Goal: Information Seeking & Learning: Learn about a topic

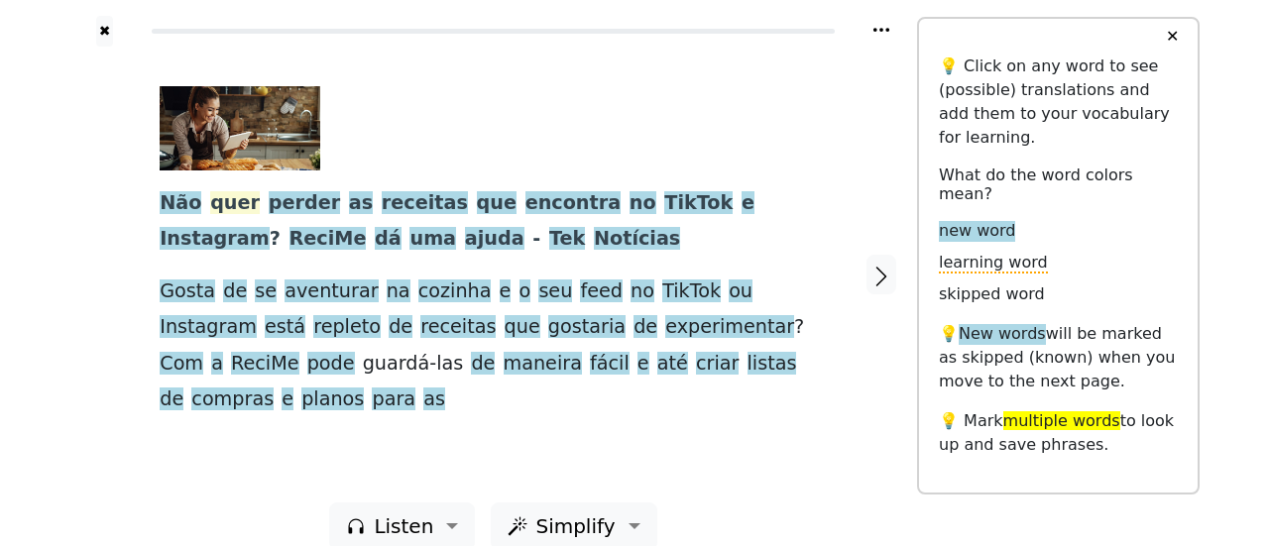
click at [228, 205] on span "quer" at bounding box center [235, 203] width 50 height 25
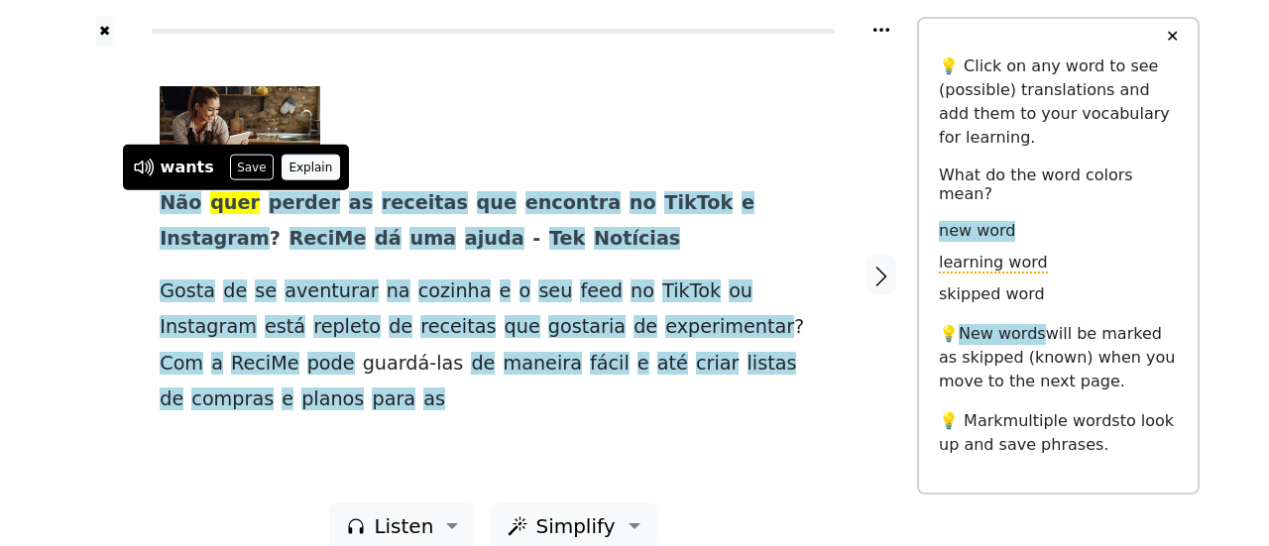
click at [284, 162] on button "Explain" at bounding box center [311, 168] width 59 height 26
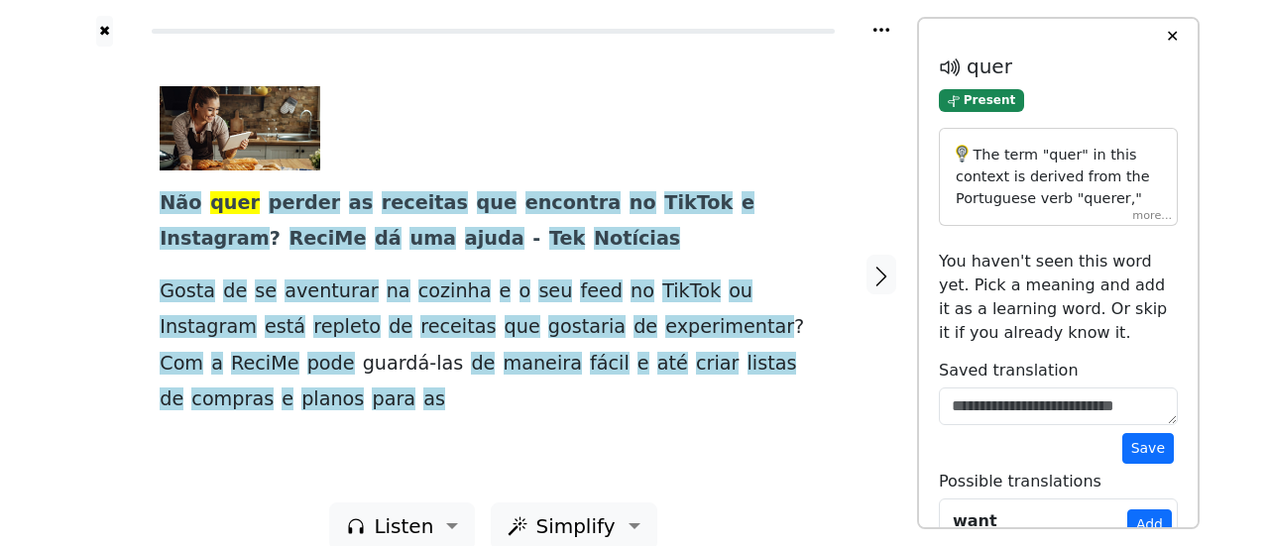
click at [1150, 222] on div "The term "quer" in this context is derived from the Portuguese verb "querer," w…" at bounding box center [1058, 177] width 239 height 98
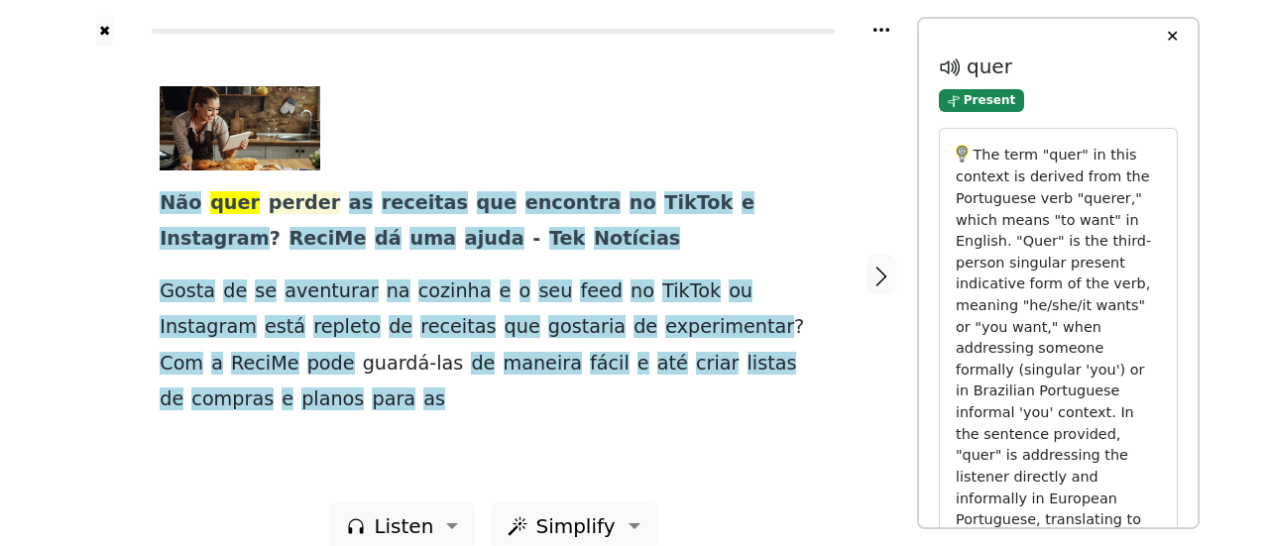
click at [296, 212] on span "perder" at bounding box center [304, 203] width 71 height 25
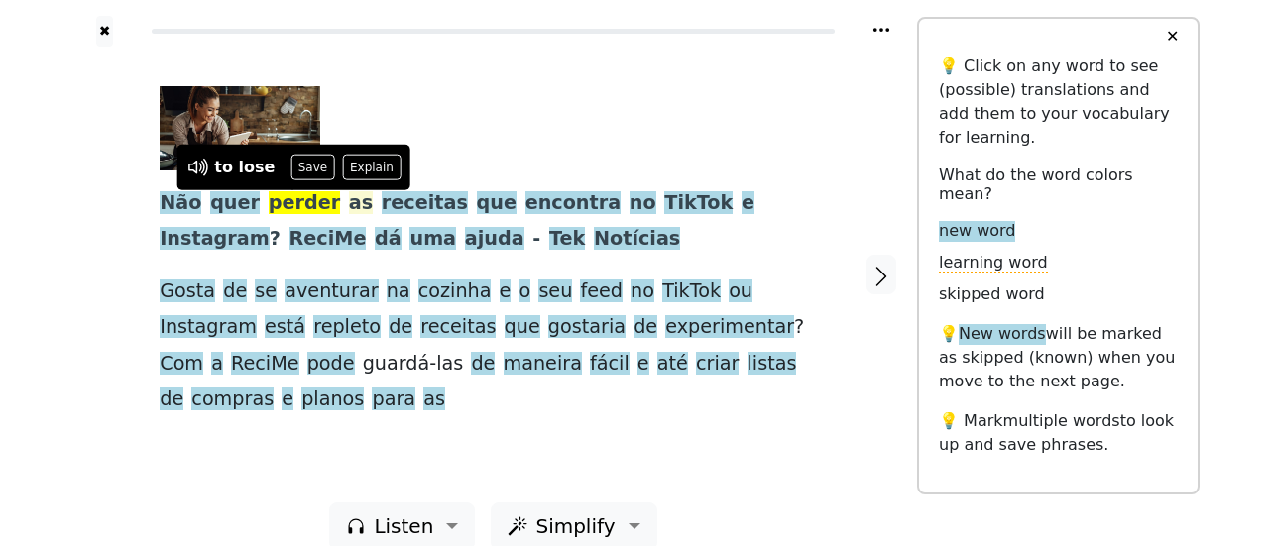
click at [349, 207] on span "as" at bounding box center [361, 203] width 24 height 25
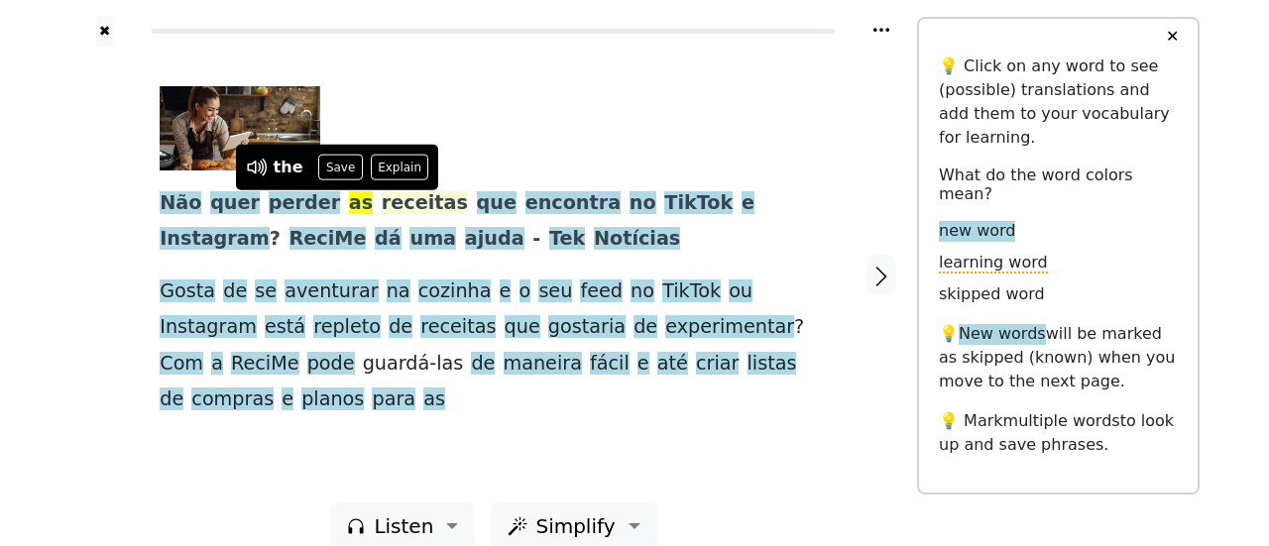
click at [382, 207] on span "receitas" at bounding box center [425, 203] width 86 height 25
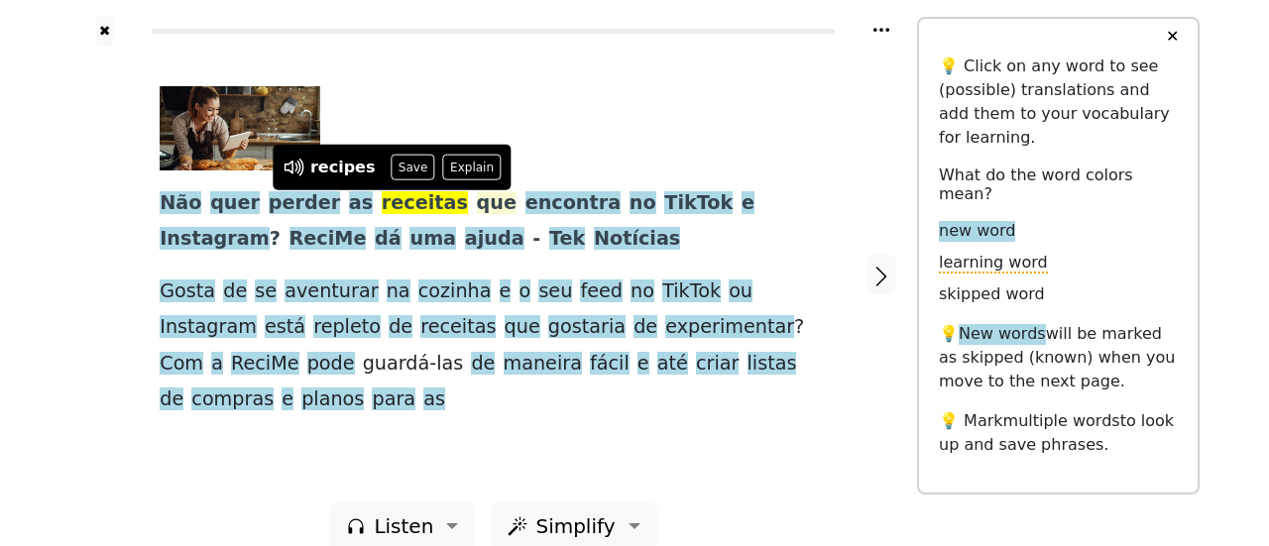
click at [477, 198] on span "que" at bounding box center [497, 203] width 40 height 25
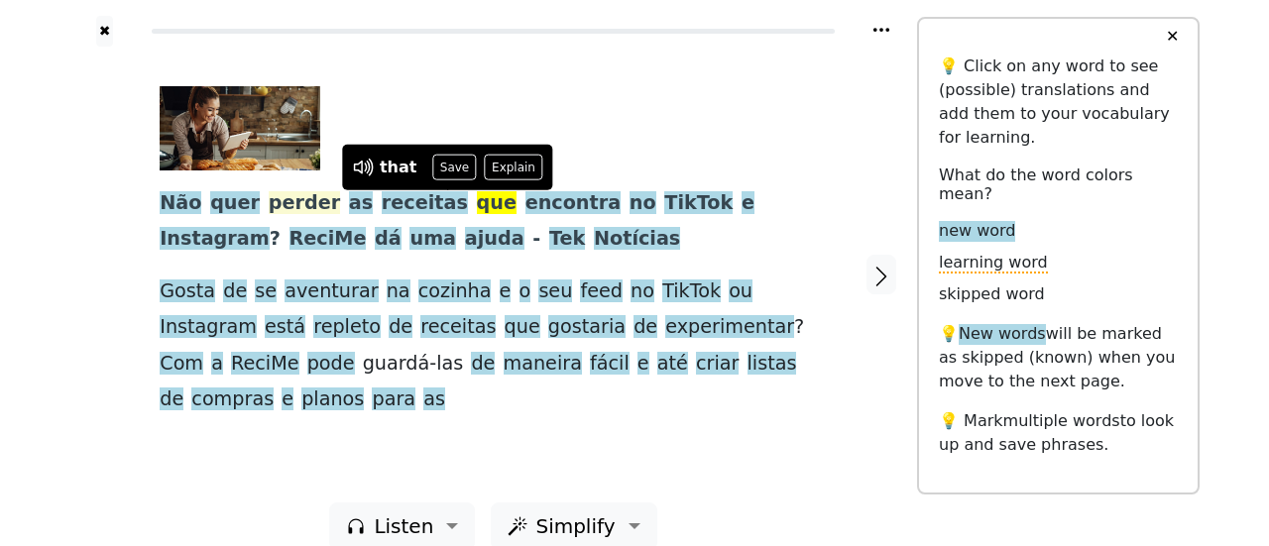
click at [284, 208] on span "perder" at bounding box center [304, 203] width 71 height 25
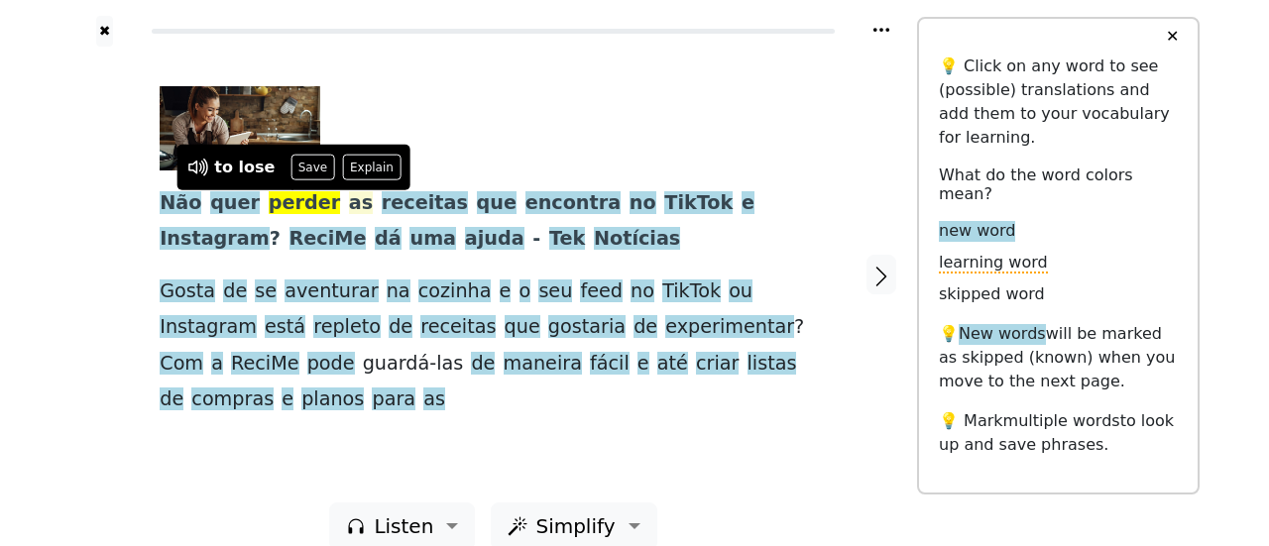
click at [349, 204] on span "as" at bounding box center [361, 203] width 24 height 25
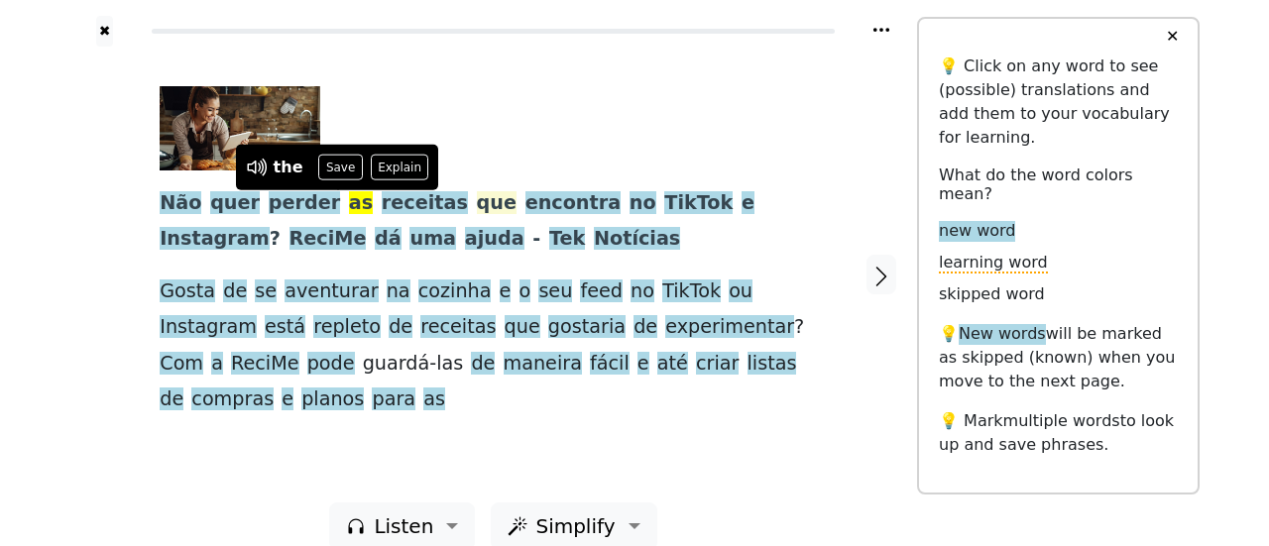
click at [477, 214] on span "que" at bounding box center [497, 203] width 40 height 25
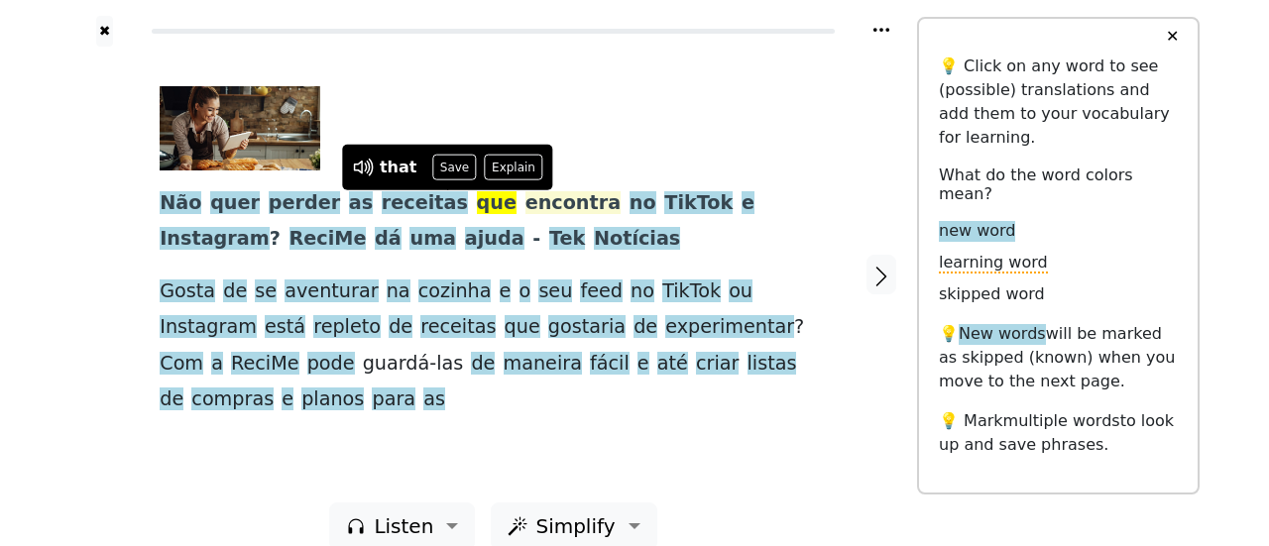
click at [526, 195] on span "encontra" at bounding box center [573, 203] width 95 height 25
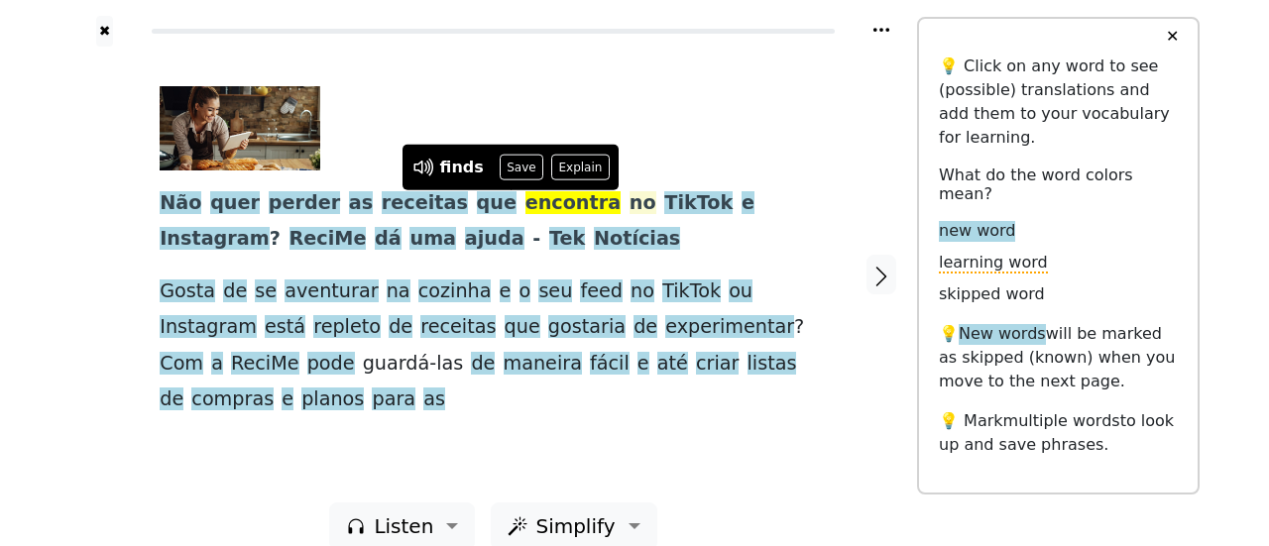
click at [630, 207] on span "no" at bounding box center [643, 203] width 27 height 25
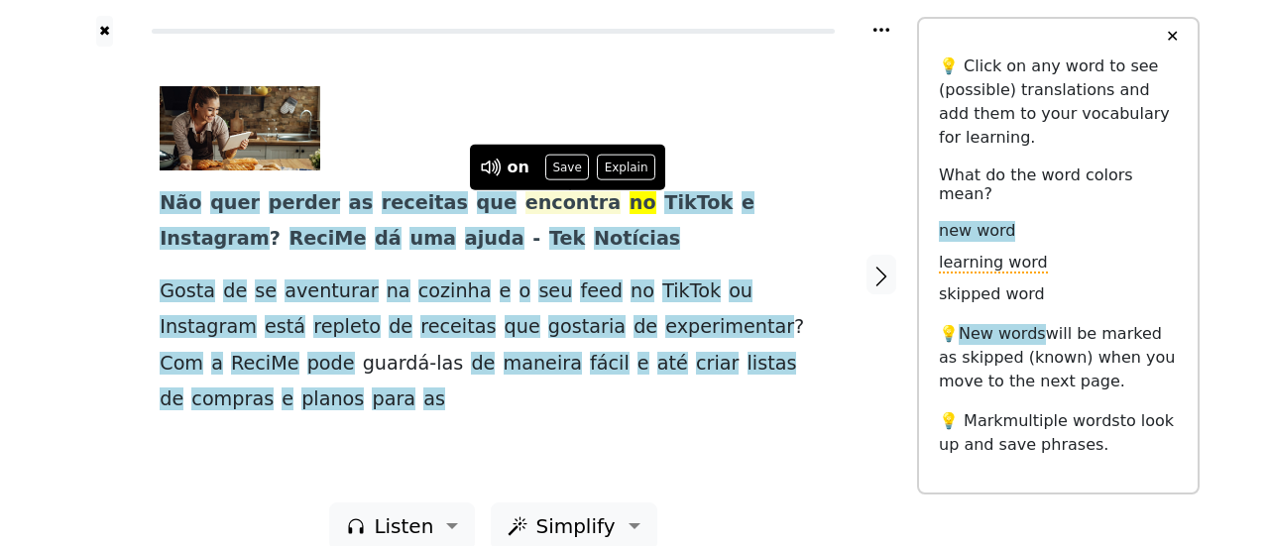
click at [526, 208] on span "encontra" at bounding box center [573, 203] width 95 height 25
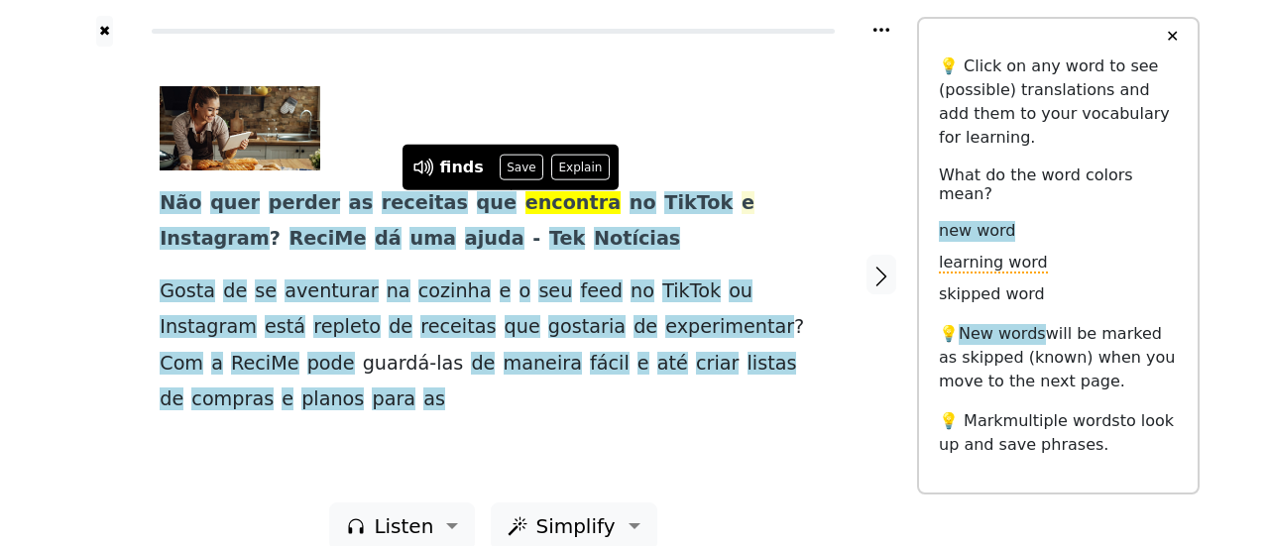
click at [742, 208] on span "e" at bounding box center [748, 203] width 13 height 25
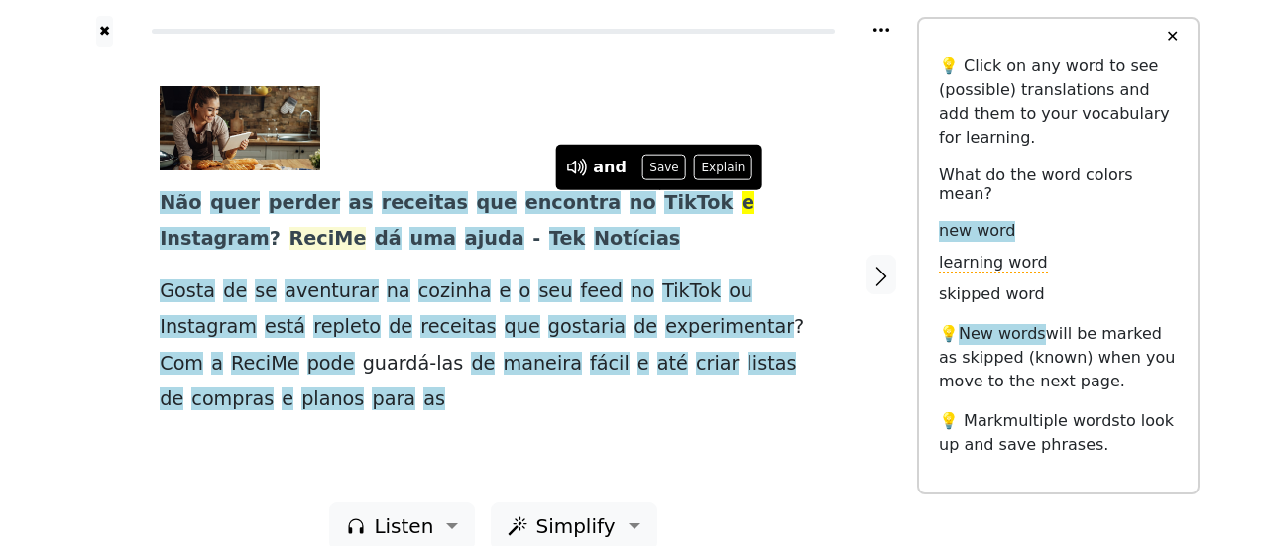
click at [290, 240] on span "ReciMe" at bounding box center [328, 239] width 77 height 25
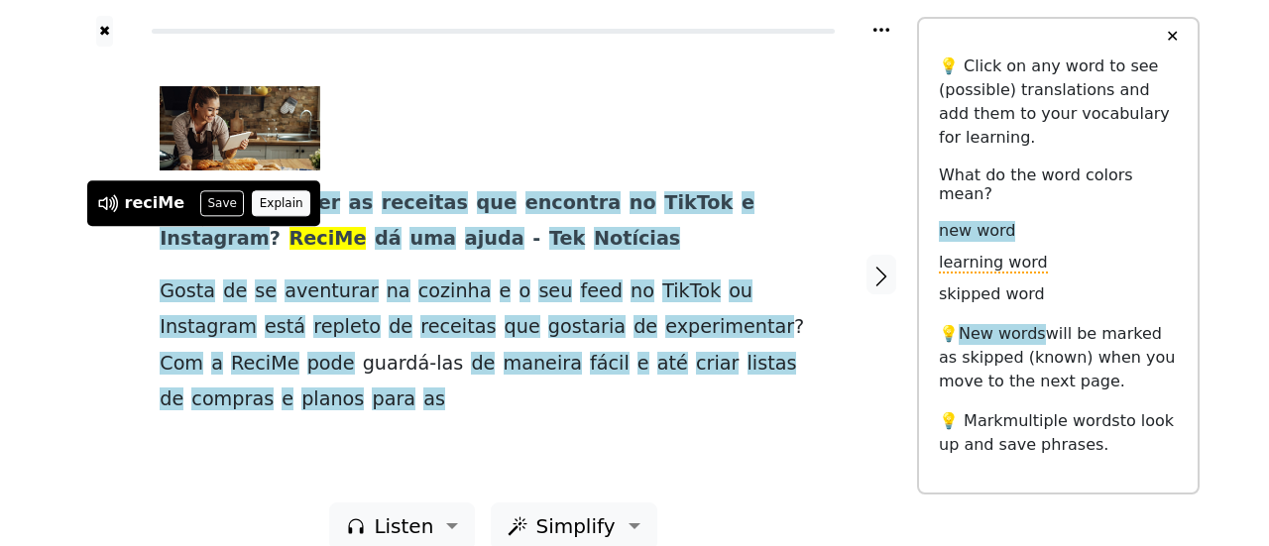
click at [252, 200] on button "Explain" at bounding box center [281, 203] width 59 height 26
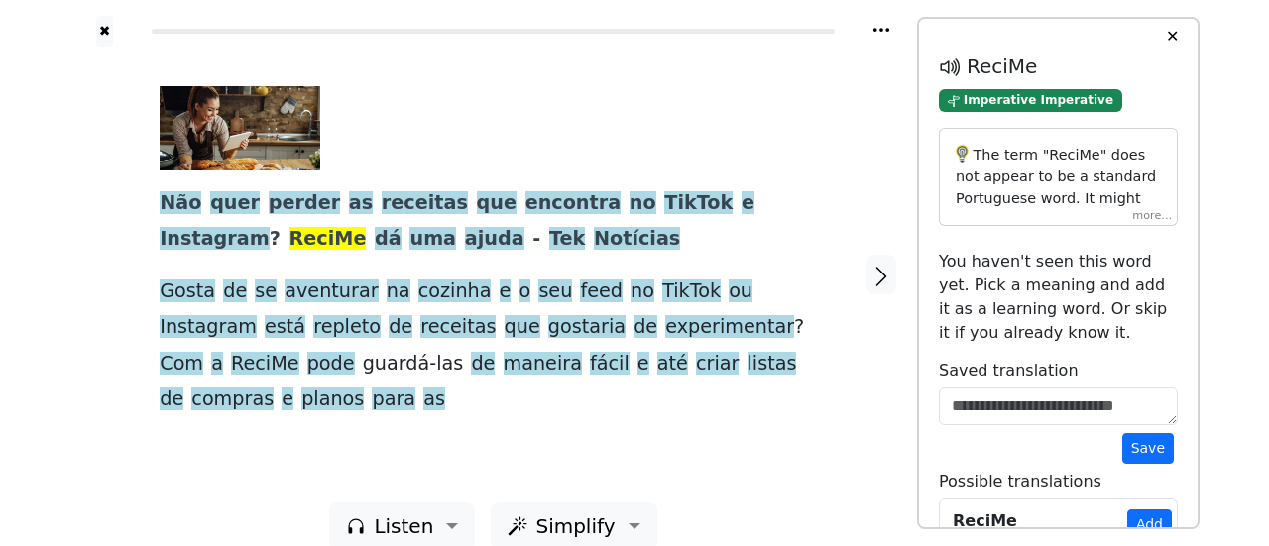
scroll to position [194, 0]
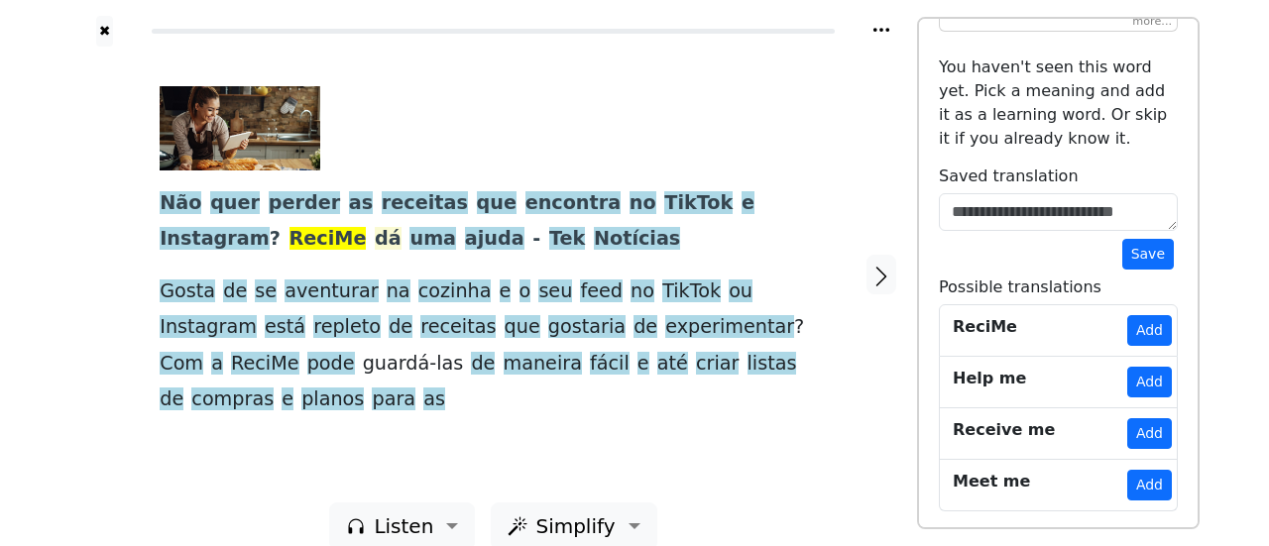
click at [375, 249] on span "dá" at bounding box center [388, 239] width 27 height 25
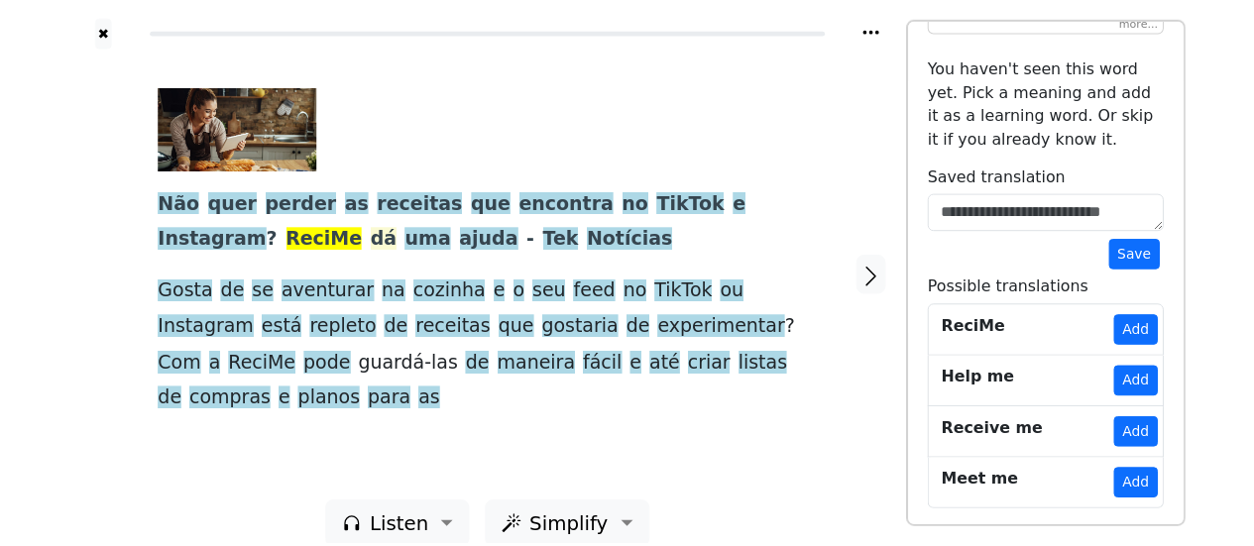
scroll to position [0, 0]
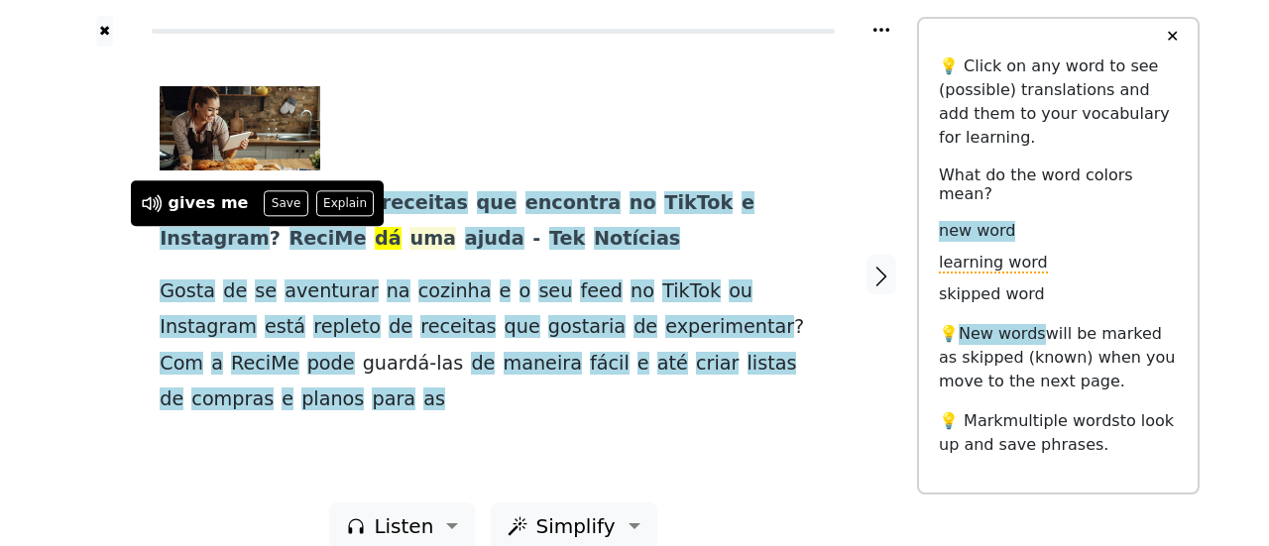
click at [410, 245] on span "uma" at bounding box center [433, 239] width 47 height 25
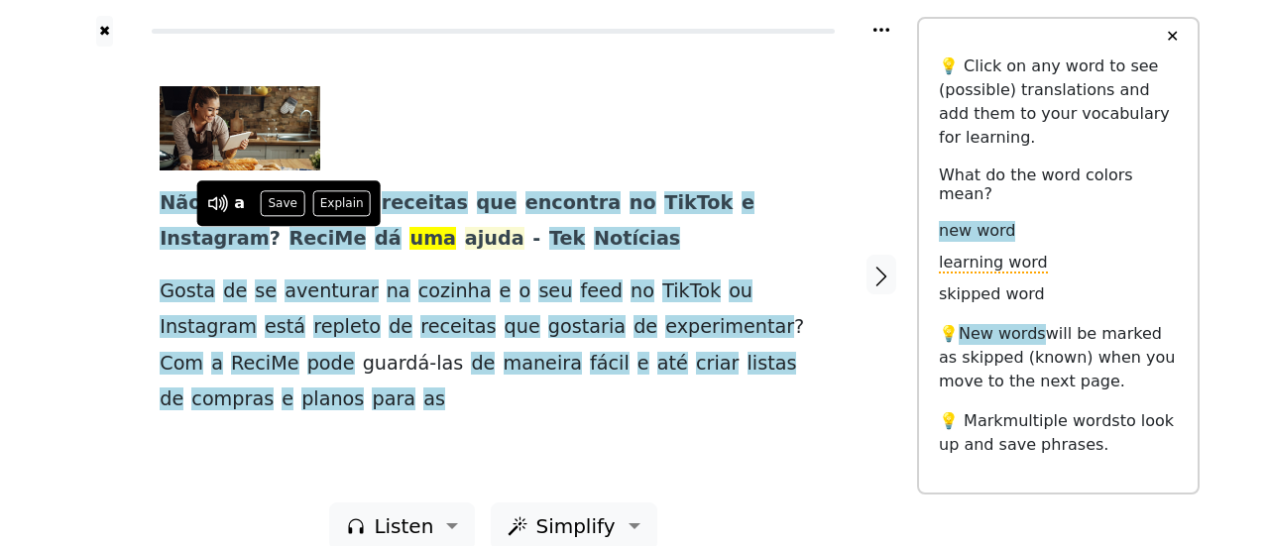
click at [465, 243] on span "ajuda" at bounding box center [494, 239] width 59 height 25
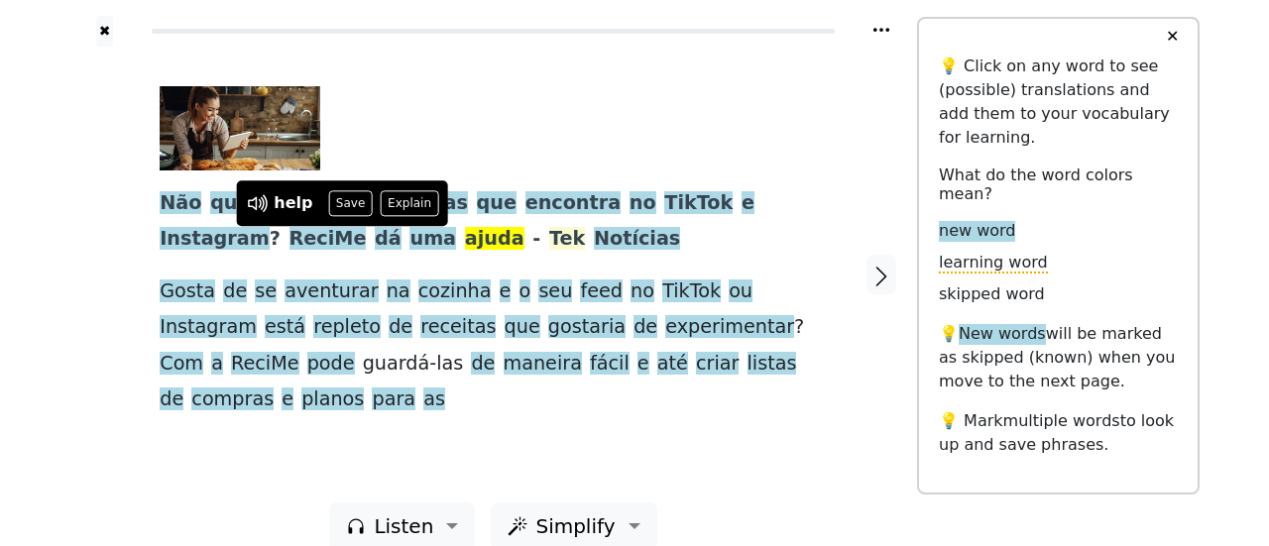
click at [549, 241] on span "Tek" at bounding box center [567, 239] width 36 height 25
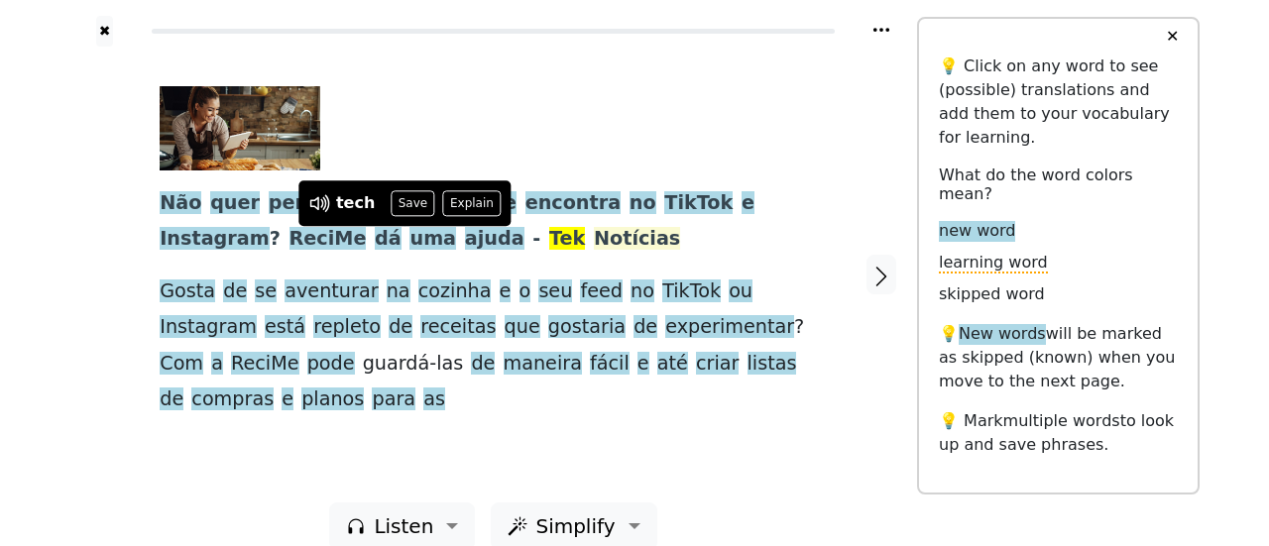
click at [594, 240] on span "Notícias" at bounding box center [637, 239] width 86 height 25
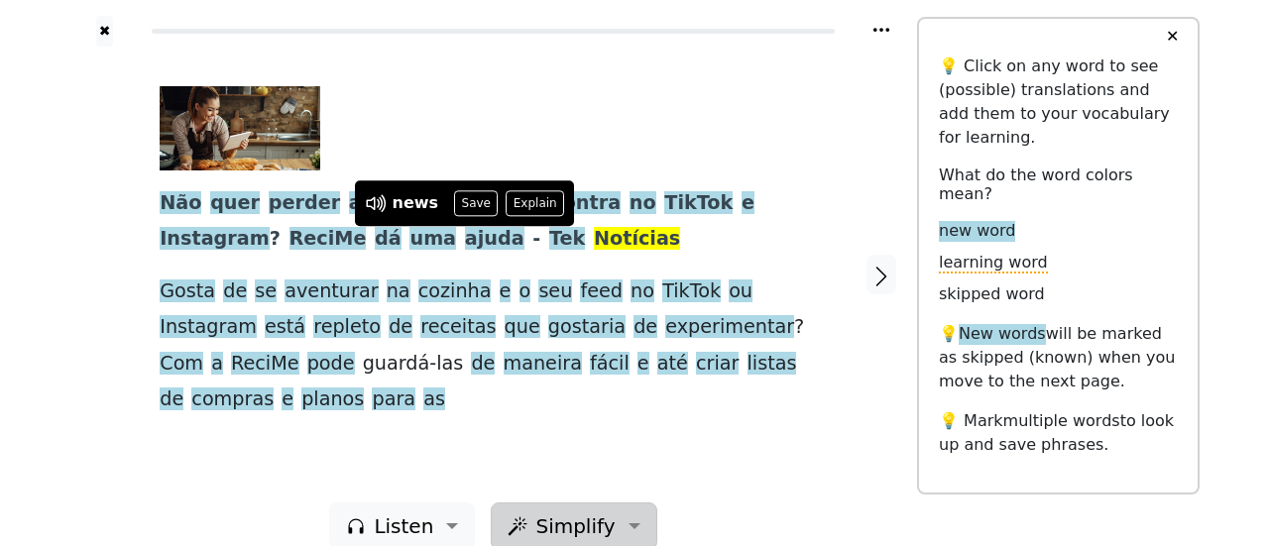
click at [433, 512] on span "Simplify" at bounding box center [403, 527] width 59 height 30
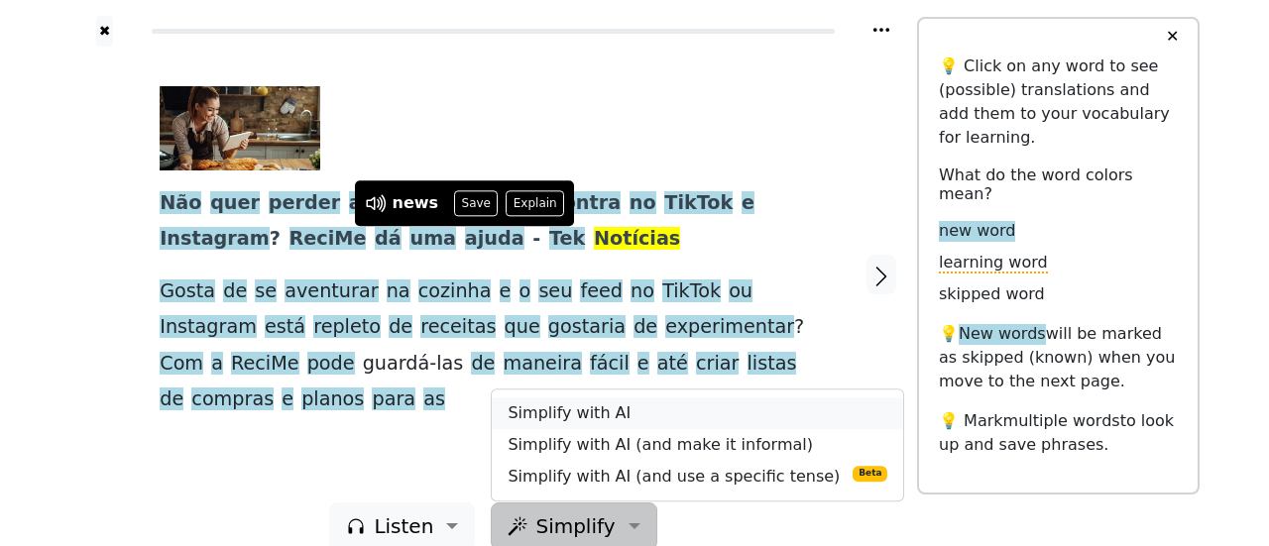
click at [552, 399] on link "Simplify with AI" at bounding box center [698, 415] width 412 height 32
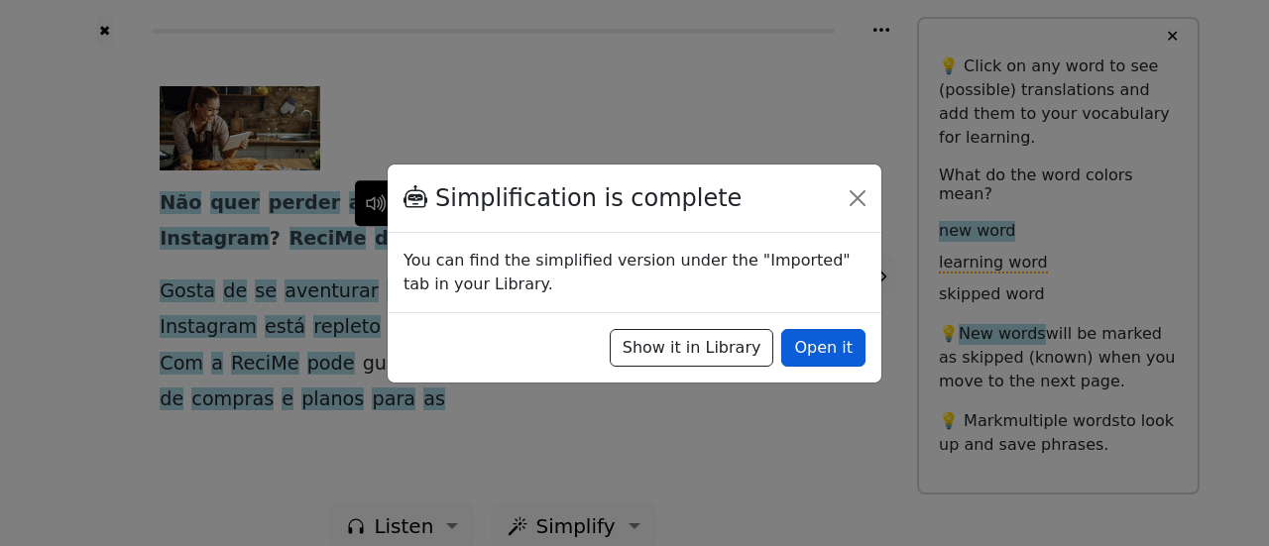
click at [815, 358] on button "Open it" at bounding box center [823, 348] width 84 height 38
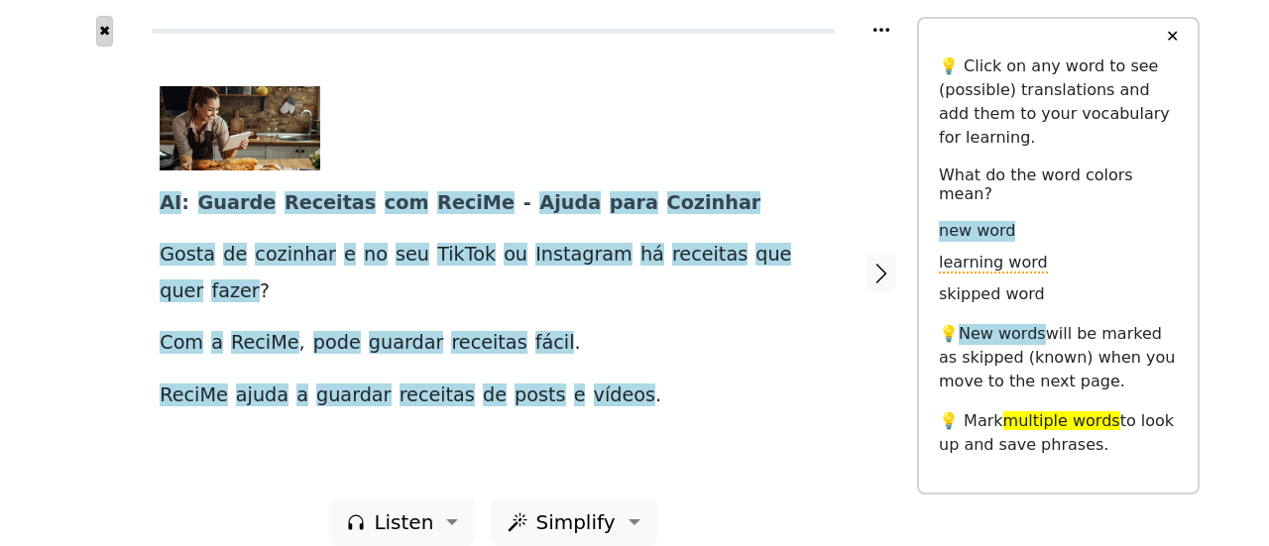
click at [103, 35] on button "✖" at bounding box center [104, 31] width 17 height 31
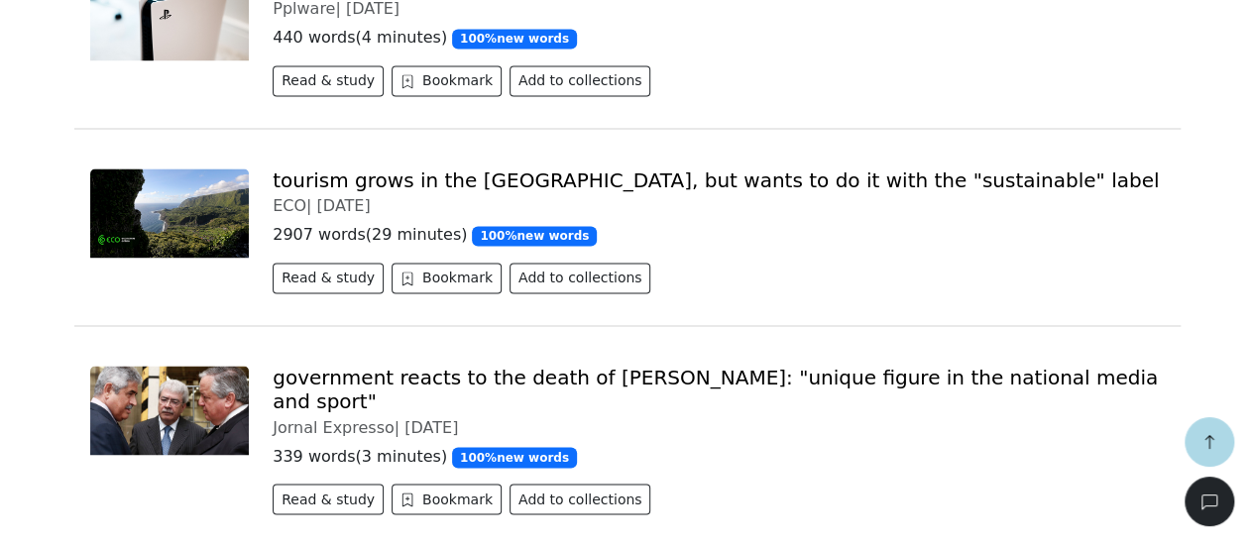
scroll to position [1446, 0]
